Goal: Check status

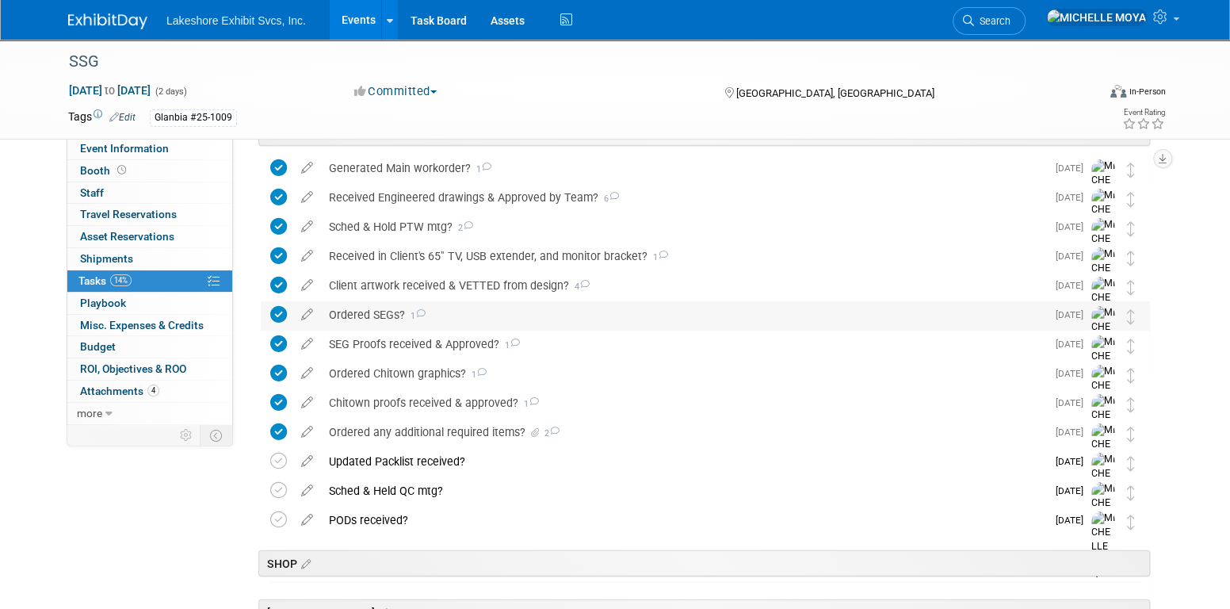
scroll to position [2224, 0]
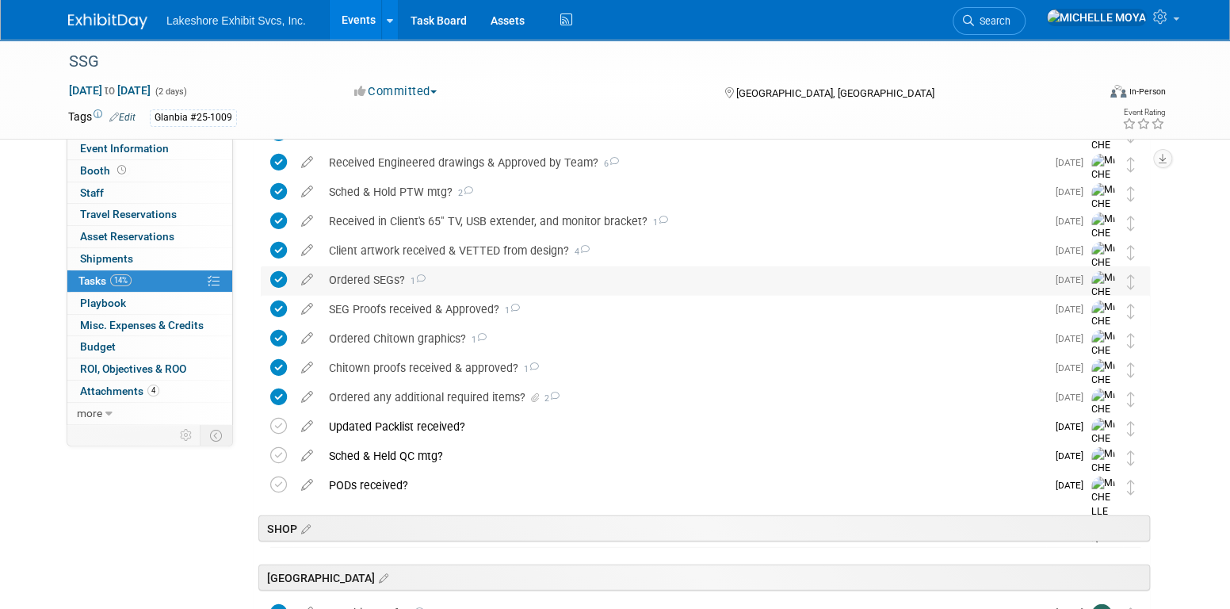
click at [382, 276] on div "Ordered SEGs? 1" at bounding box center [683, 279] width 725 height 27
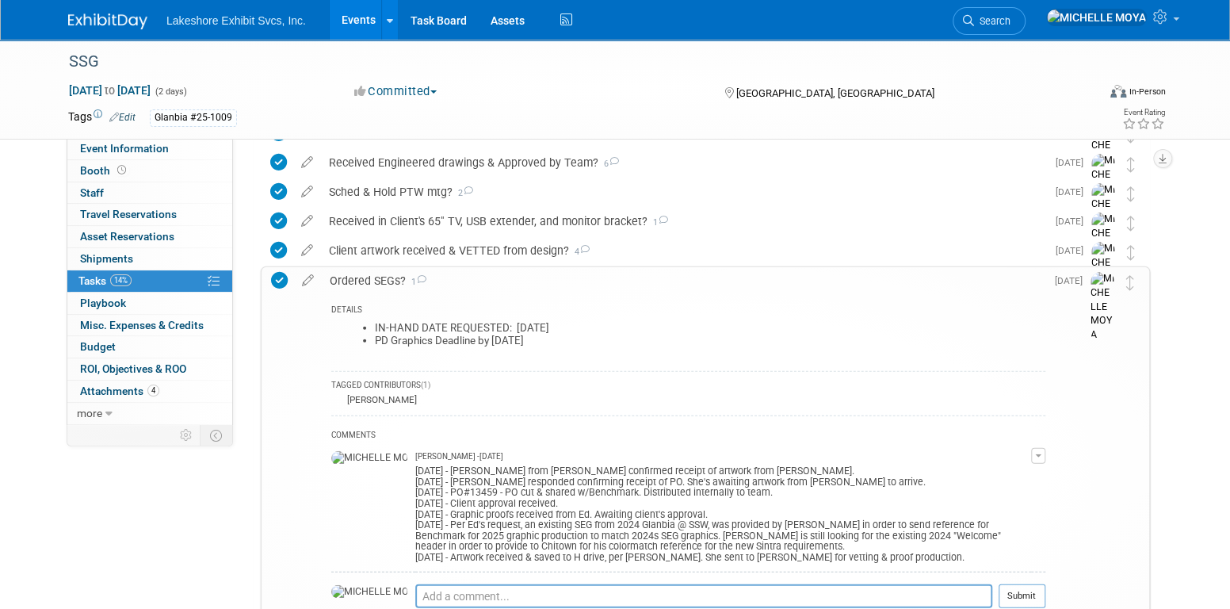
click at [385, 276] on div "Ordered SEGs? 1" at bounding box center [684, 280] width 724 height 27
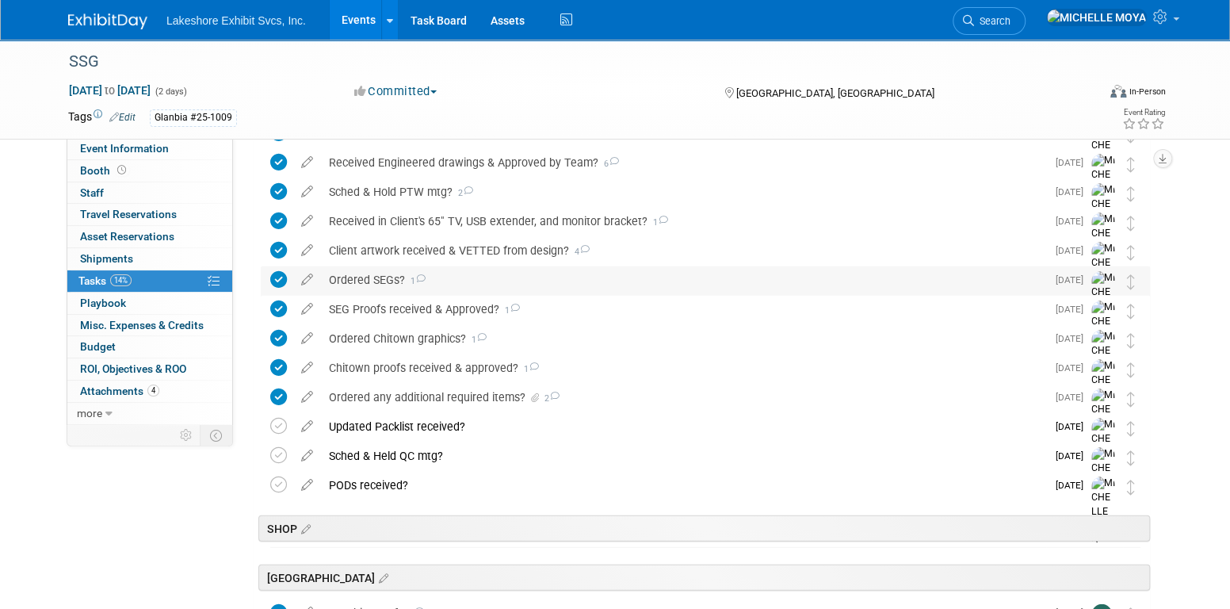
click at [385, 276] on div "Ordered SEGs? 1" at bounding box center [683, 279] width 725 height 27
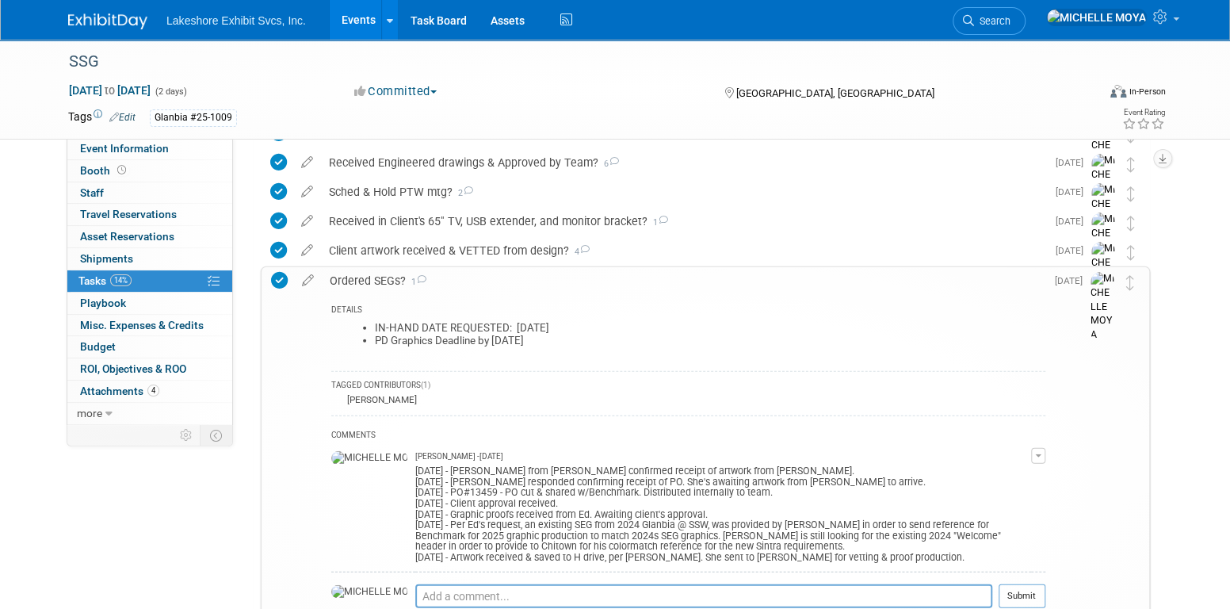
click at [386, 277] on div "Ordered SEGs? 1" at bounding box center [684, 280] width 724 height 27
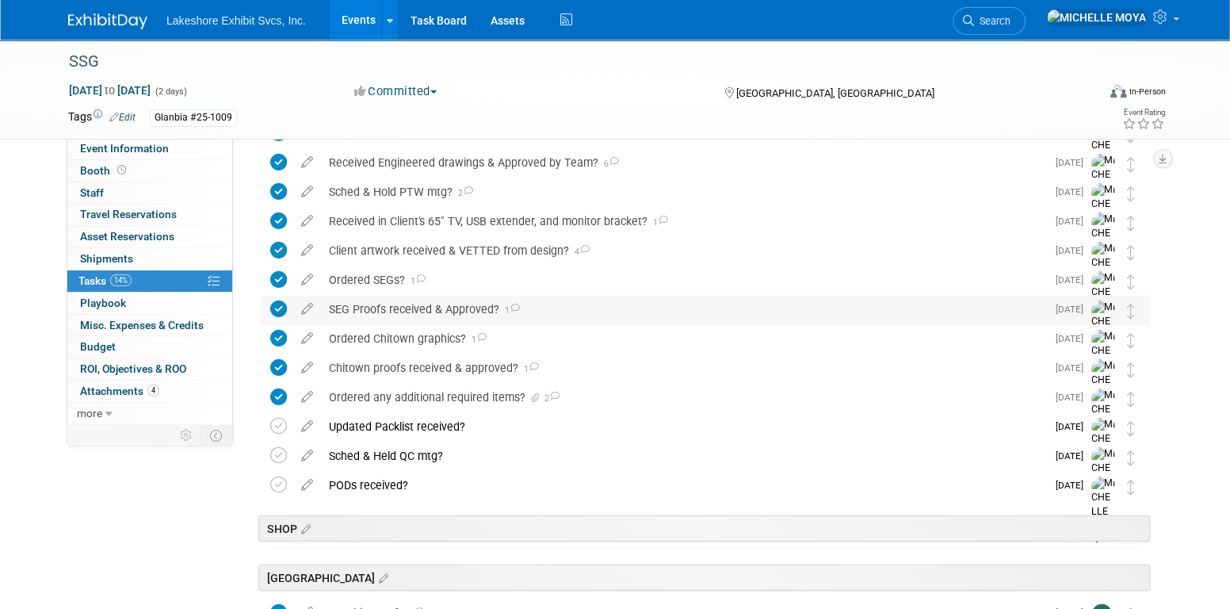
click at [396, 308] on div "SEG Proofs received & Approved? 1" at bounding box center [683, 309] width 725 height 27
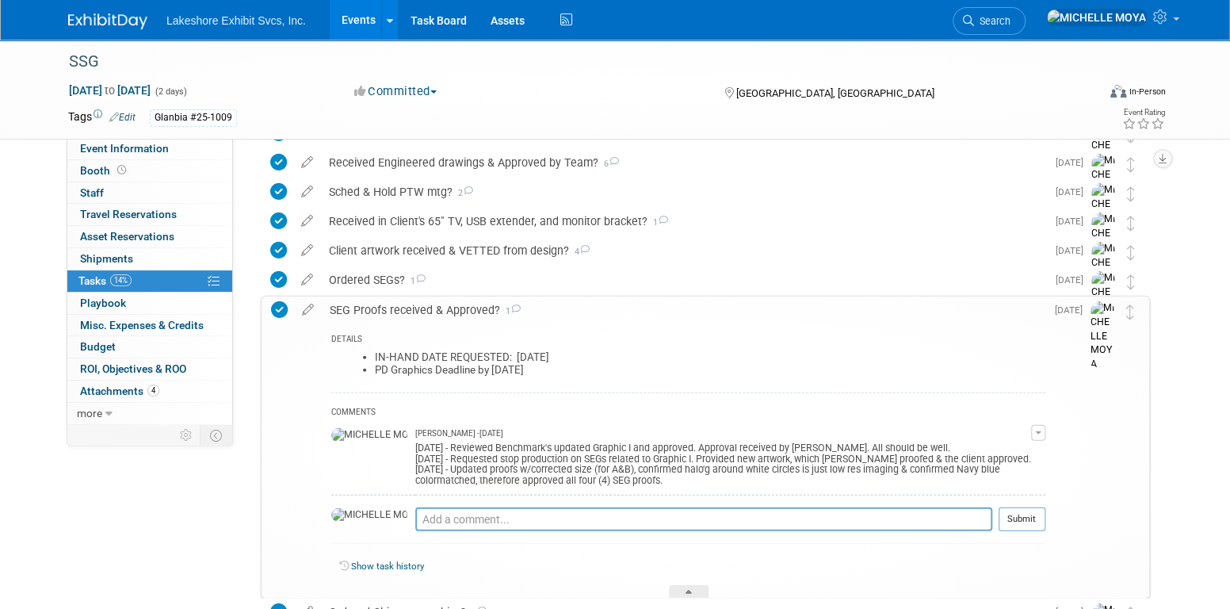
click at [397, 308] on div "SEG Proofs received & Approved? 1" at bounding box center [684, 310] width 724 height 27
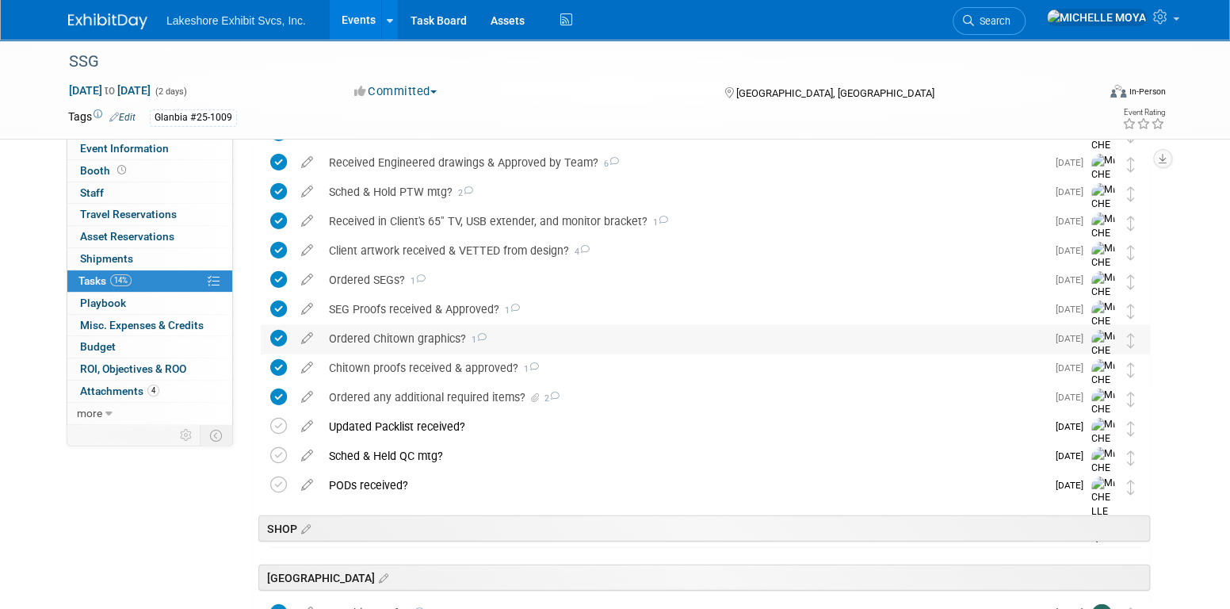
click at [413, 339] on div "Ordered Chitown graphics? 1" at bounding box center [683, 338] width 725 height 27
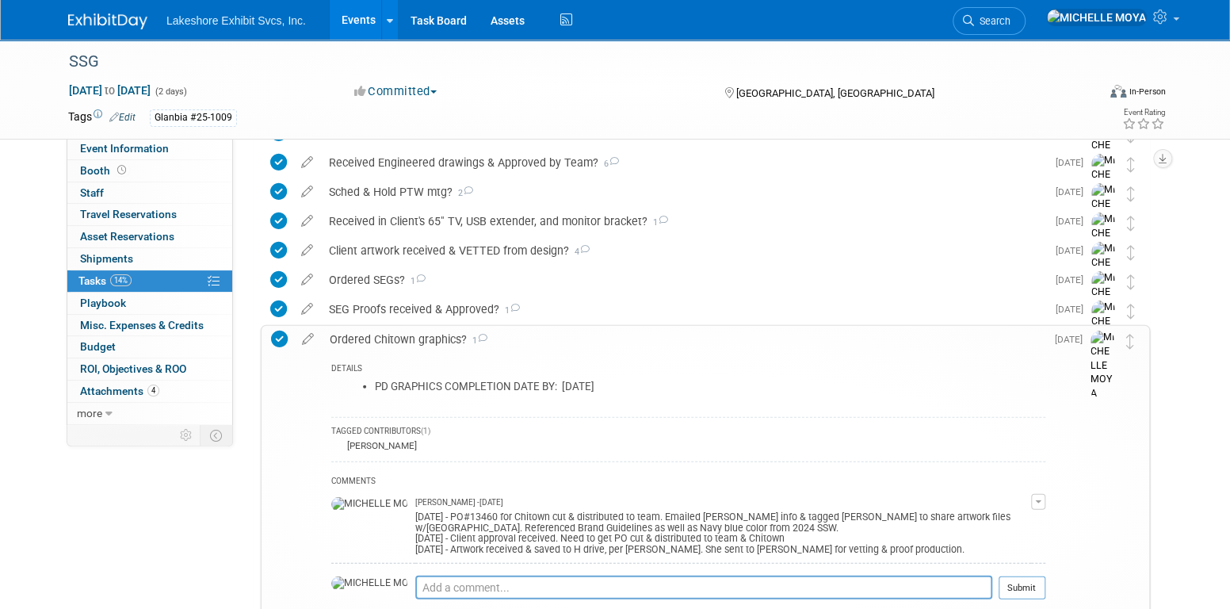
click at [413, 339] on div "Ordered Chitown graphics? 1" at bounding box center [684, 339] width 724 height 27
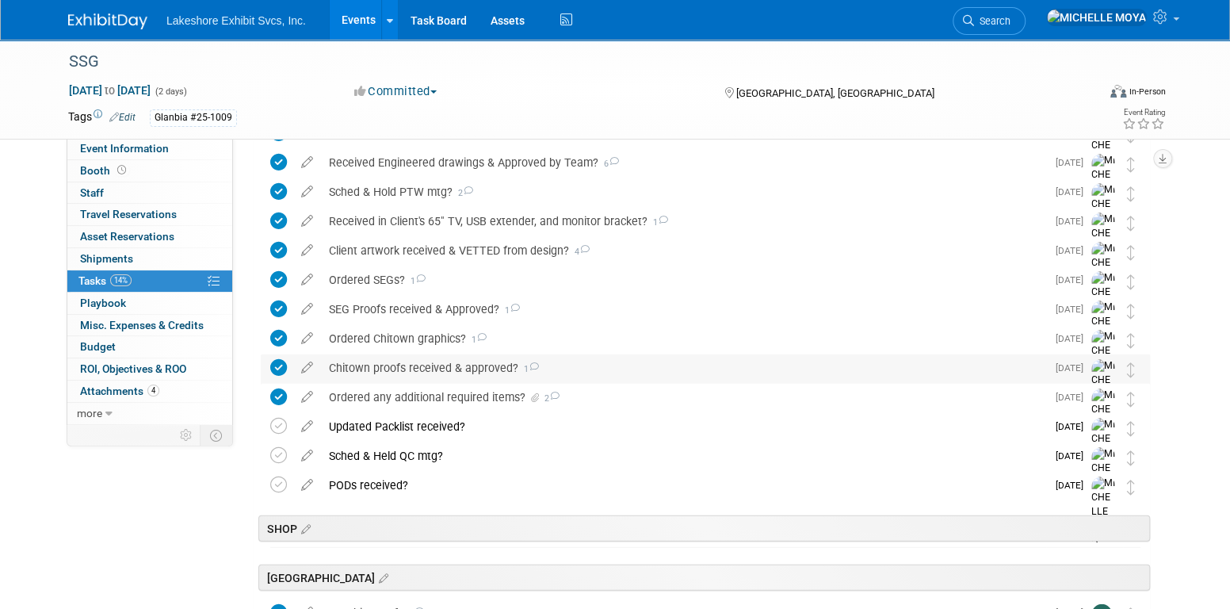
click at [418, 367] on div "Chitown proofs received & approved? 1" at bounding box center [683, 367] width 725 height 27
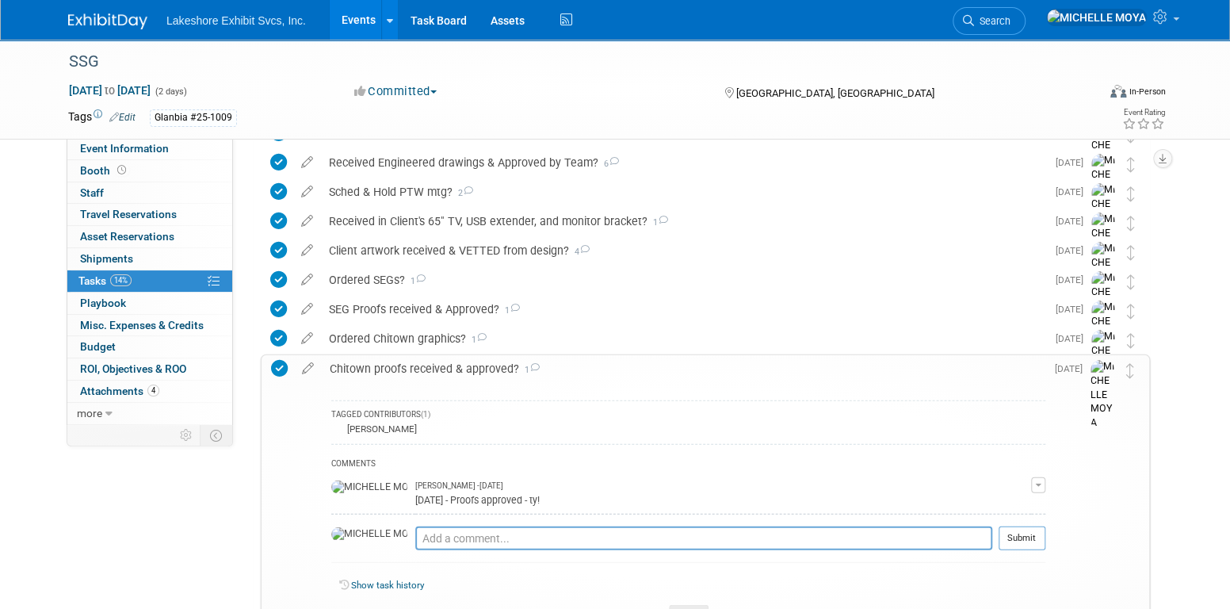
click at [418, 367] on div "Chitown proofs received & approved? 1" at bounding box center [684, 368] width 724 height 27
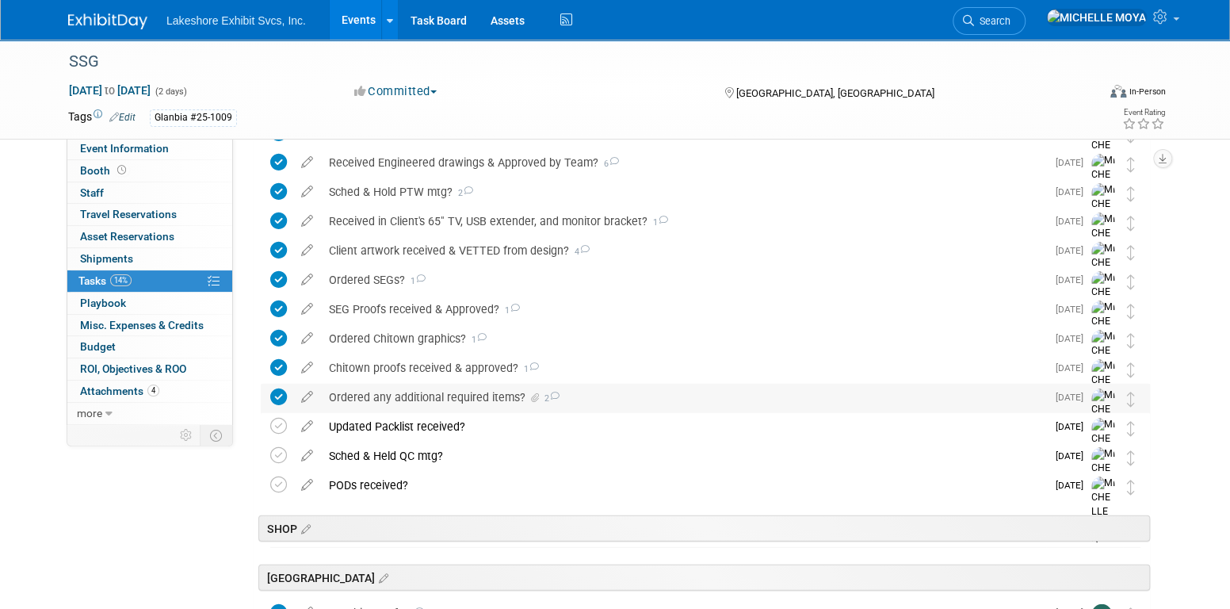
click at [426, 403] on div "Ordered any additional required items? 2" at bounding box center [683, 397] width 725 height 27
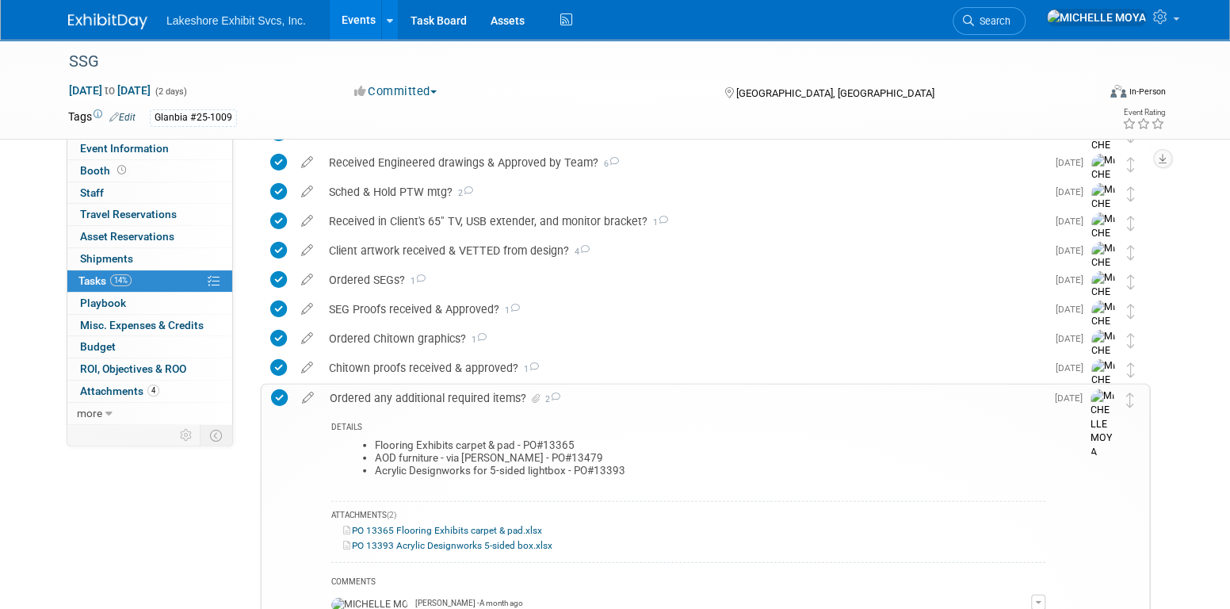
click at [426, 403] on div "Ordered any additional required items? 2" at bounding box center [684, 398] width 724 height 27
